Goal: Use online tool/utility: Utilize a website feature to perform a specific function

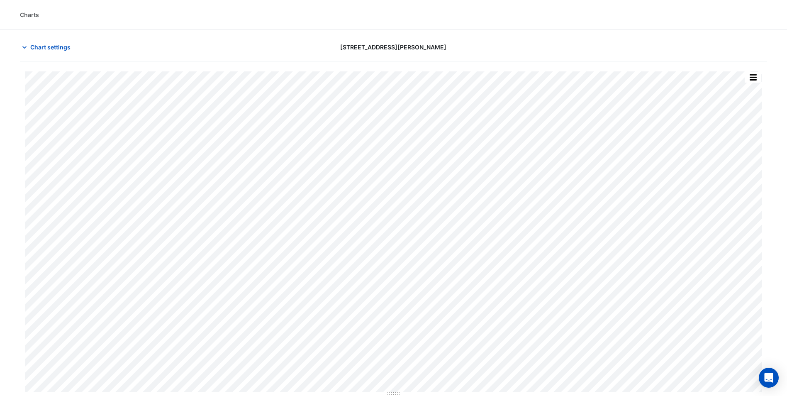
click at [47, 44] on span "Chart settings" at bounding box center [50, 47] width 40 height 9
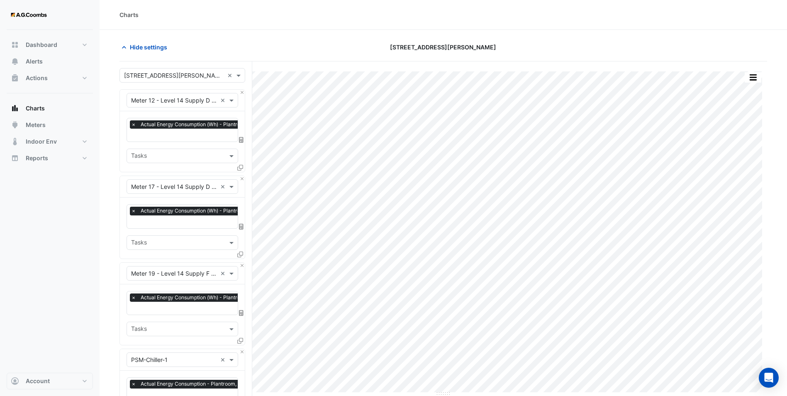
click at [144, 79] on input "text" at bounding box center [174, 75] width 100 height 9
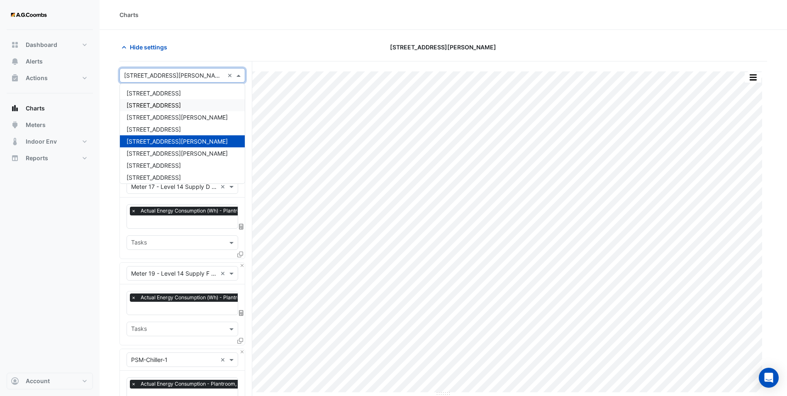
click at [149, 104] on span "[STREET_ADDRESS]" at bounding box center [154, 105] width 54 height 7
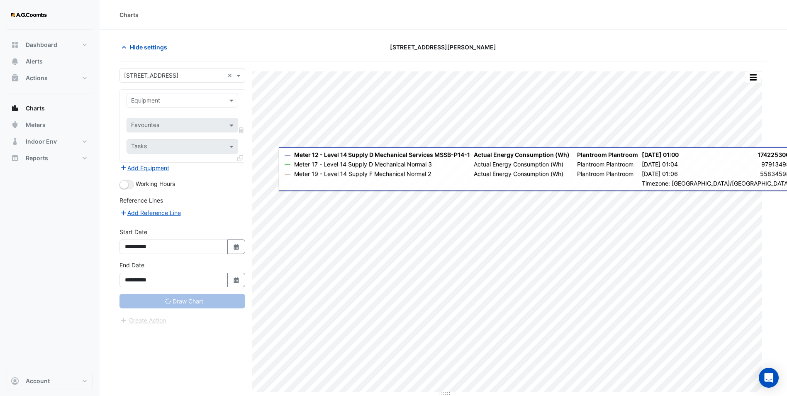
click at [183, 100] on input "text" at bounding box center [174, 100] width 86 height 9
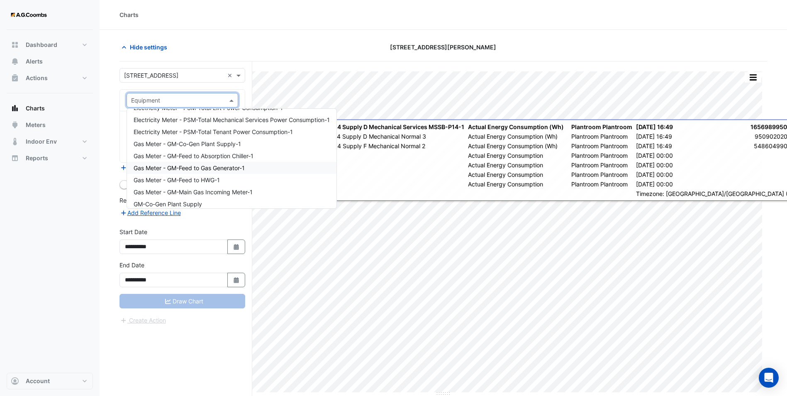
scroll to position [2157, 0]
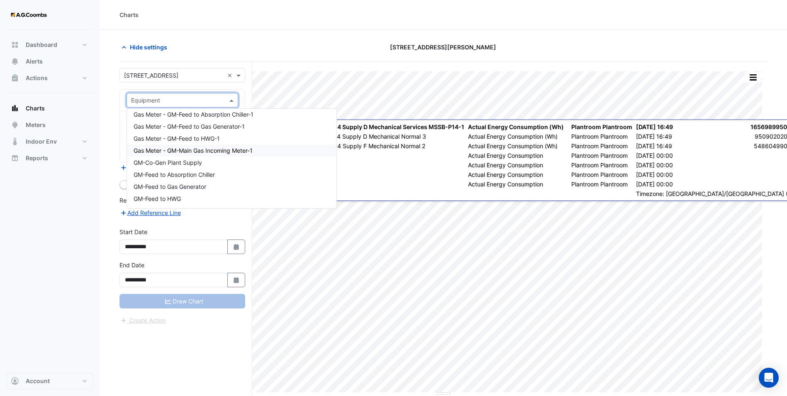
drag, startPoint x: 219, startPoint y: 150, endPoint x: 223, endPoint y: 169, distance: 19.4
click at [219, 150] on span "Gas Meter - GM-Main Gas Incoming Meter-1" at bounding box center [193, 150] width 119 height 7
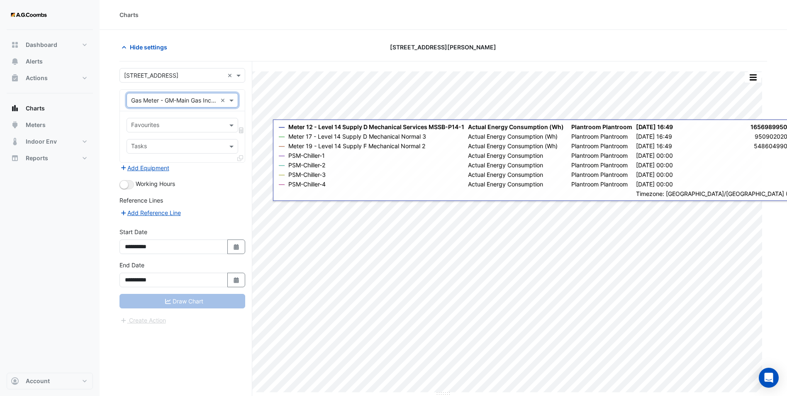
click at [150, 127] on input "text" at bounding box center [177, 126] width 93 height 9
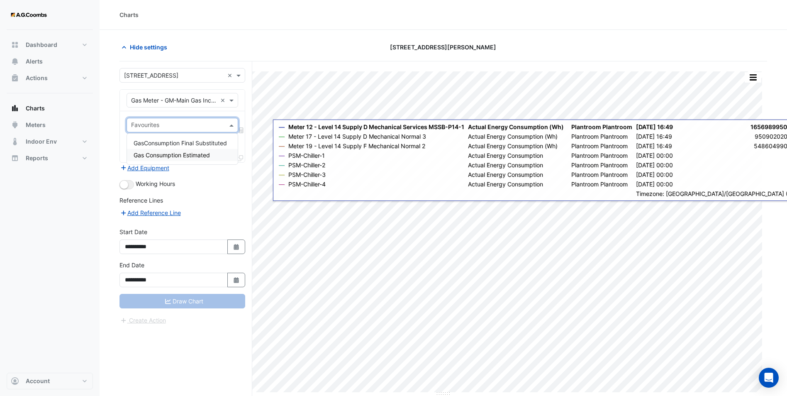
click at [156, 154] on span "Gas Consumption Estimated" at bounding box center [172, 154] width 76 height 7
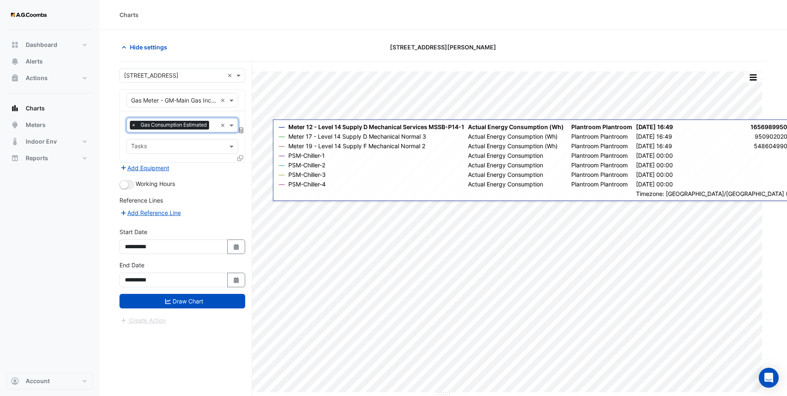
click at [216, 126] on input "text" at bounding box center [214, 126] width 5 height 9
click at [183, 142] on span "GasConsumption Final Substituted" at bounding box center [180, 142] width 93 height 7
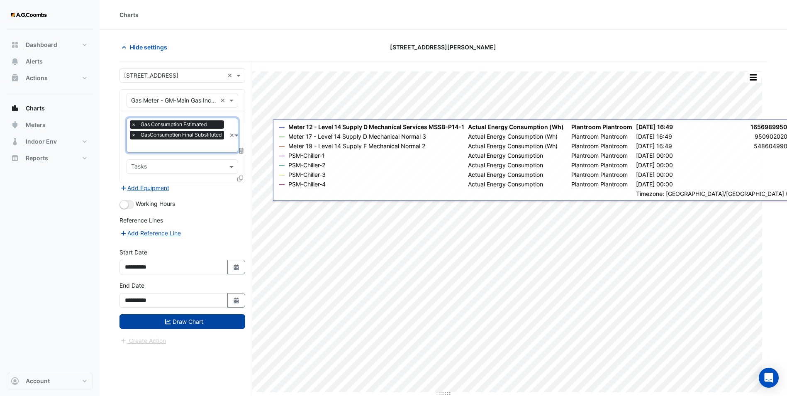
click at [202, 306] on button "Draw Chart" at bounding box center [182, 321] width 126 height 15
